Goal: Browse casually

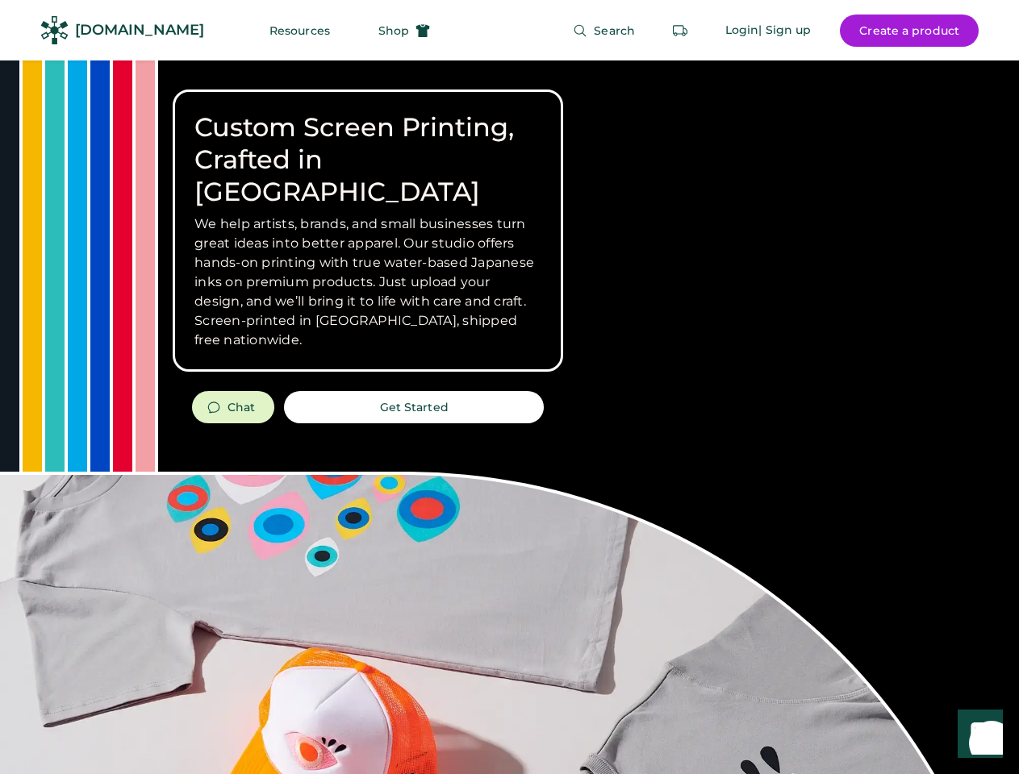
click at [509, 387] on div "Custom Screen Printing, Crafted in [GEOGRAPHIC_DATA] We help artists, brands, a…" at bounding box center [509, 572] width 1019 height 1024
click at [509, 417] on div "Custom Screen Printing, Crafted in [GEOGRAPHIC_DATA] We help artists, brands, a…" at bounding box center [509, 572] width 1019 height 1024
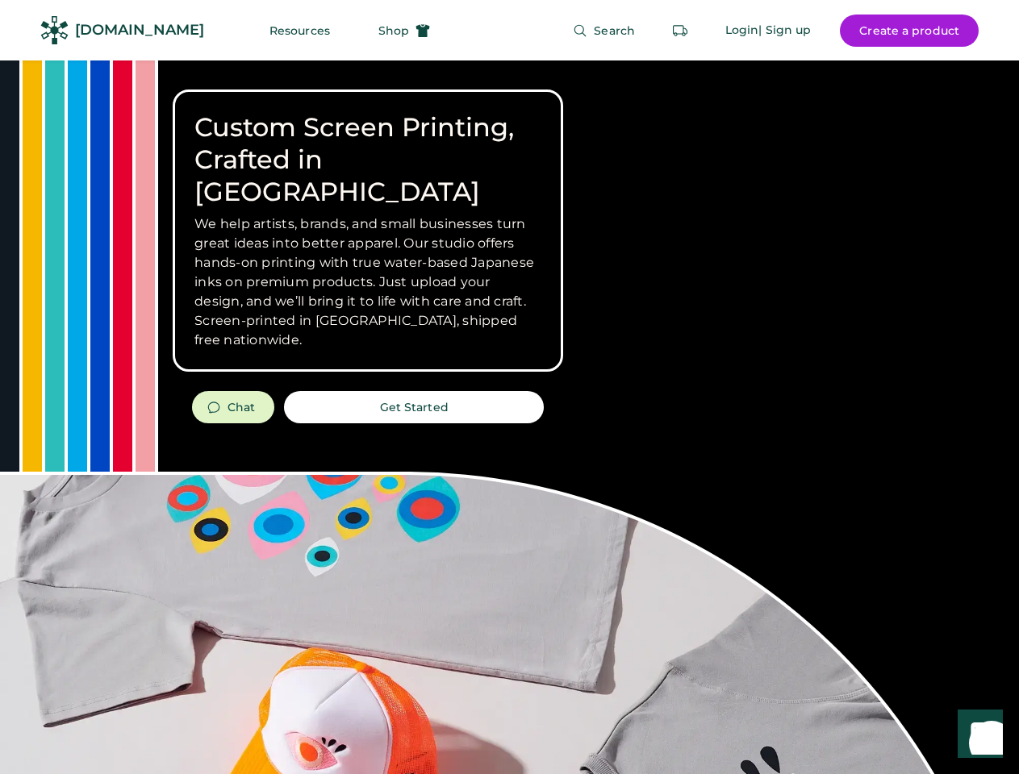
click at [509, 417] on div "Custom Screen Printing, Crafted in [GEOGRAPHIC_DATA] We help artists, brands, a…" at bounding box center [509, 572] width 1019 height 1024
click at [368, 231] on h3 "We help artists, brands, and small businesses turn great ideas into better appa…" at bounding box center [367, 283] width 347 height 136
click at [368, 215] on h3 "We help artists, brands, and small businesses turn great ideas into better appa…" at bounding box center [367, 283] width 347 height 136
click at [368, 144] on h1 "Custom Screen Printing, Crafted in [GEOGRAPHIC_DATA]" at bounding box center [367, 159] width 347 height 97
